Goal: Task Accomplishment & Management: Manage account settings

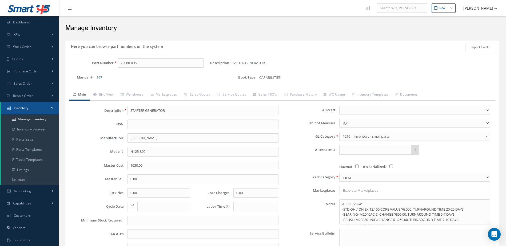
select select
click at [24, 51] on link "Work Order" at bounding box center [29, 47] width 59 height 12
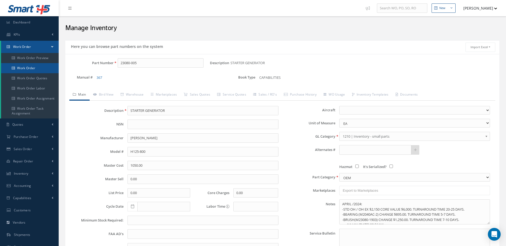
click at [27, 69] on link "Work Order" at bounding box center [30, 68] width 58 height 10
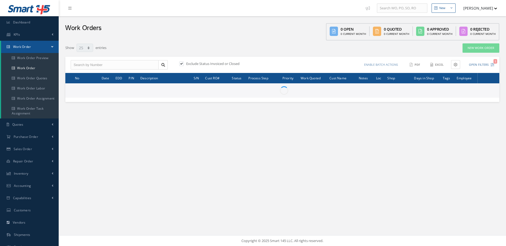
select select "25"
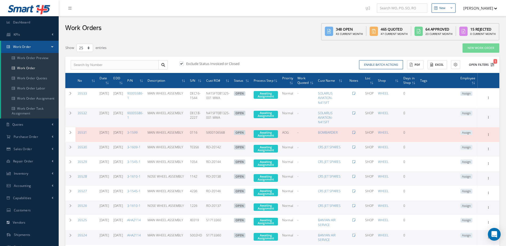
click at [492, 64] on icon "1" at bounding box center [492, 65] width 4 height 4
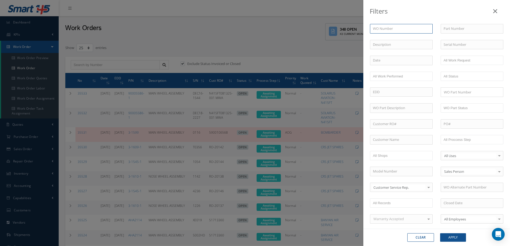
click at [396, 32] on input "text" at bounding box center [401, 29] width 63 height 10
type input "3"
type input "35"
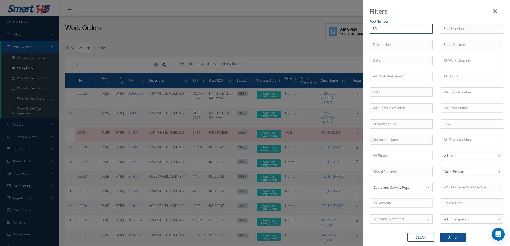
type input "353"
type input "3538"
type input "35389"
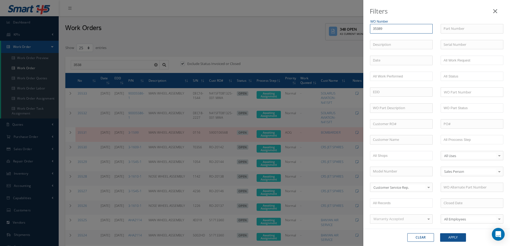
type input "35389"
click at [405, 38] on div "35389" at bounding box center [401, 38] width 57 height 5
click at [451, 240] on button "Apply" at bounding box center [453, 237] width 26 height 9
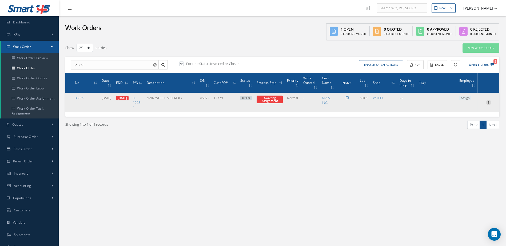
click at [488, 102] on icon at bounding box center [488, 102] width 5 height 4
click at [464, 113] on link "Edit" at bounding box center [464, 113] width 42 height 7
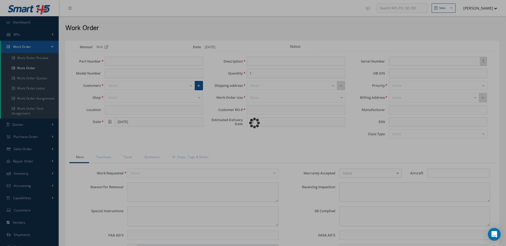
type input "3-1208-1"
type input "BEECH 200"
type input "SHOP"
type input "07/21/2025"
type input "MAIN WHEEL ASSEMBLY"
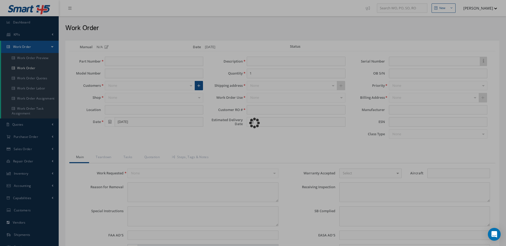
type input "12779"
type input "[DATE]"
type input "A5972"
type input "A6376"
type textarea "OVERHAUL."
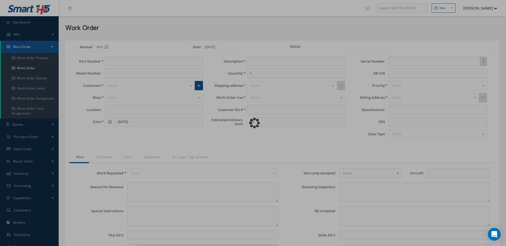
type textarea "EVALUATE FOR OVERHAUL."
type input "NONE"
type textarea "NO VISUAL DAMAGE"
type textarea "NONE"
type input "NONE"
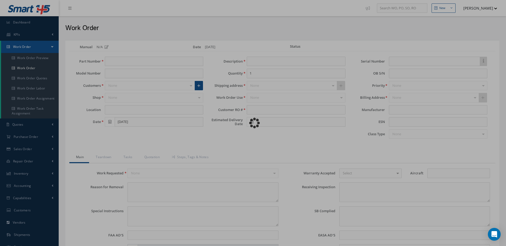
type input "WHITE"
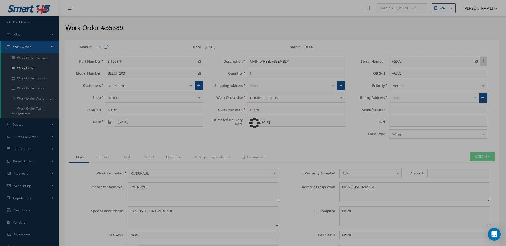
type input "."
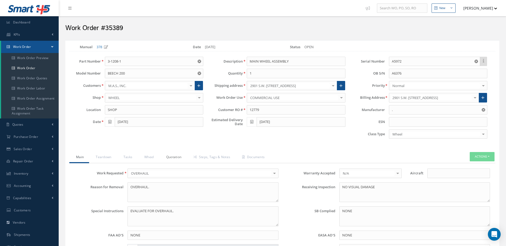
click at [171, 156] on link "Quotation" at bounding box center [172, 157] width 27 height 11
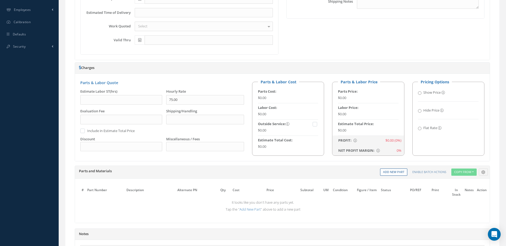
scroll to position [240, 0]
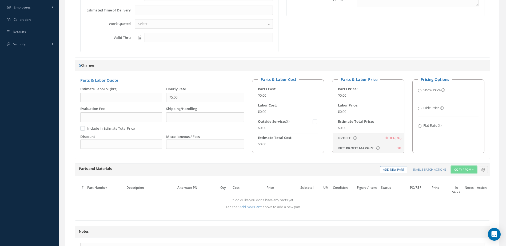
click at [467, 168] on button "Copy From" at bounding box center [463, 169] width 25 height 7
click at [469, 185] on link "Inventory Templates" at bounding box center [472, 184] width 43 height 7
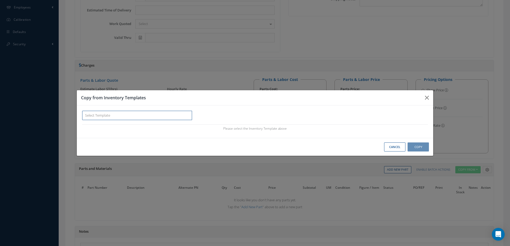
click at [166, 115] on input "text" at bounding box center [137, 116] width 110 height 10
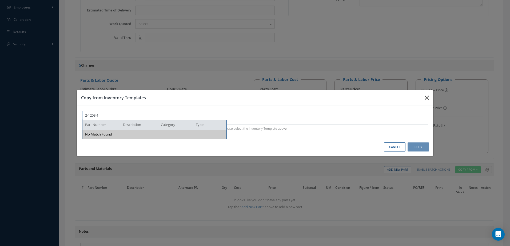
type input "2-1208-1"
click at [0, 0] on icon "button" at bounding box center [0, 0] width 0 height 0
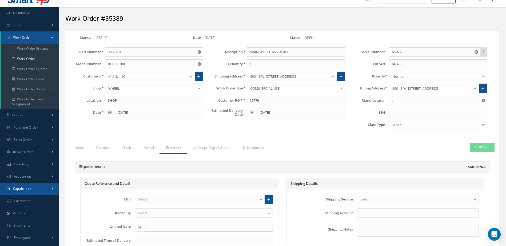
scroll to position [0, 0]
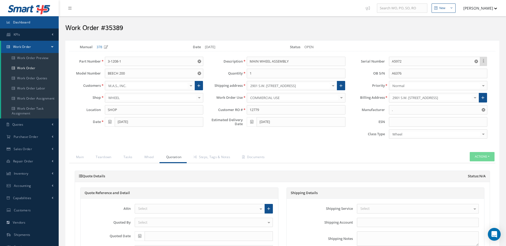
click at [28, 19] on link "Dashboard" at bounding box center [29, 22] width 59 height 12
